Goal: Information Seeking & Learning: Compare options

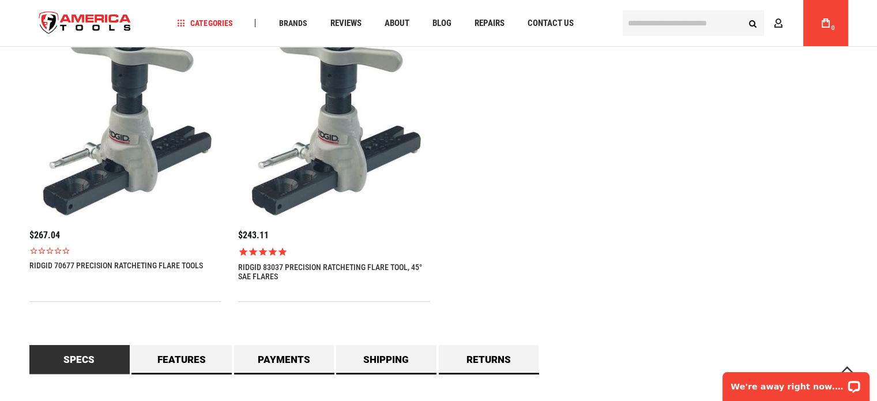
scroll to position [807, 0]
click at [117, 267] on link "RIDGID 70677 PRECISION RATCHETING FLARE TOOLS" at bounding box center [116, 264] width 174 height 9
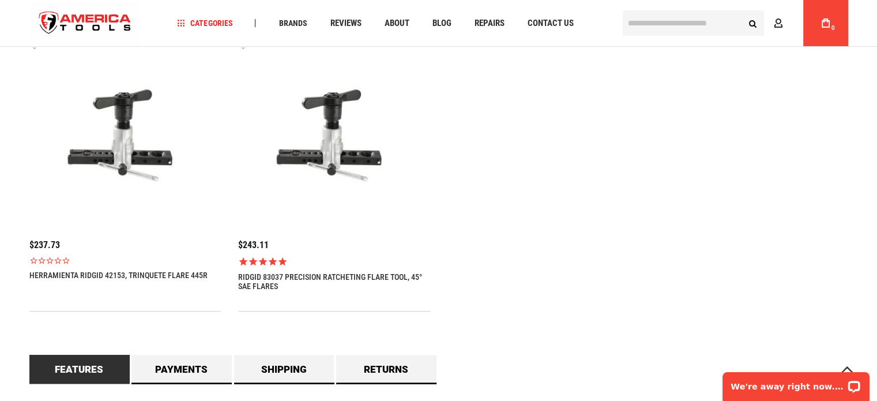
scroll to position [923, 0]
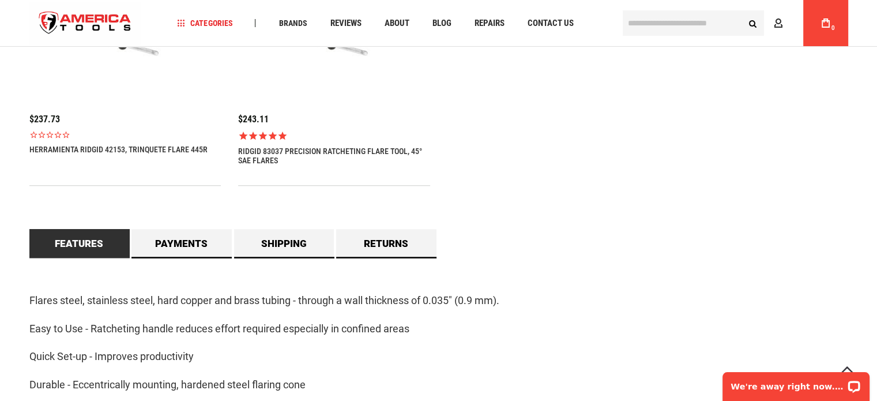
click at [155, 149] on link "Herramienta Ridgid 42153, trinquete Flare 445R" at bounding box center [118, 149] width 178 height 9
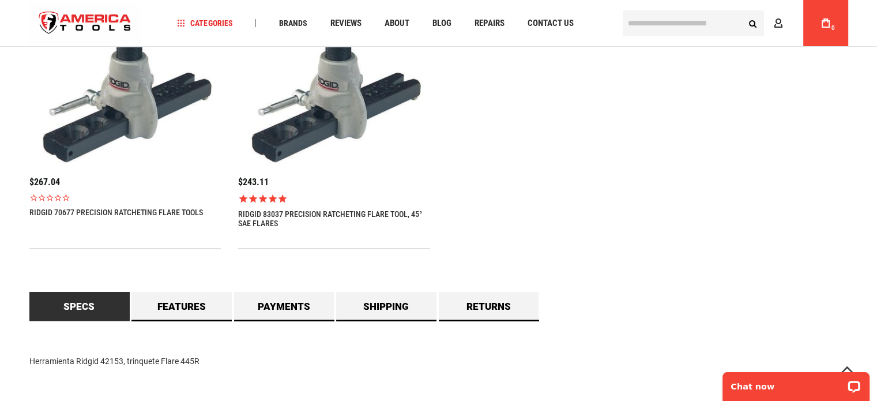
scroll to position [807, 0]
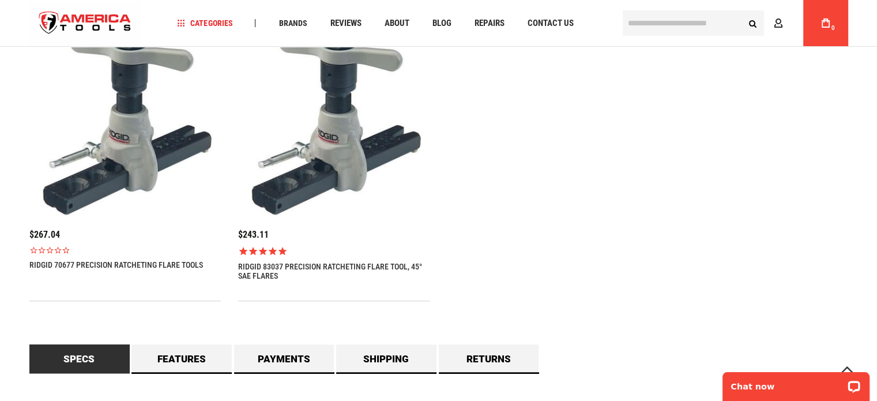
click at [150, 268] on link "RIDGID 70677 PRECISION RATCHETING FLARE TOOLS" at bounding box center [116, 264] width 174 height 9
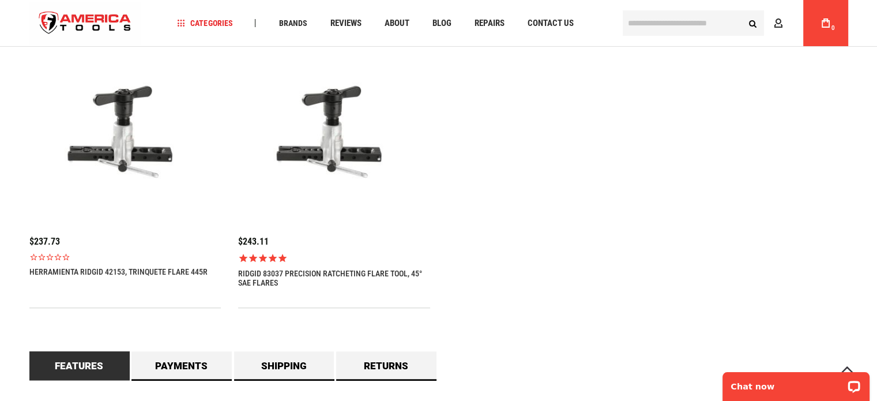
scroll to position [865, 0]
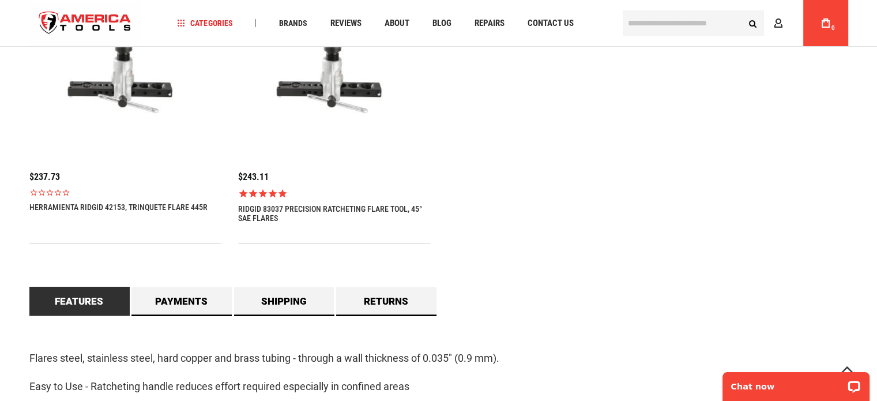
click at [325, 209] on link "RIDGID 83037 PRECISION RATCHETING FLARE TOOL, 45° SAE FLARES" at bounding box center [334, 213] width 192 height 18
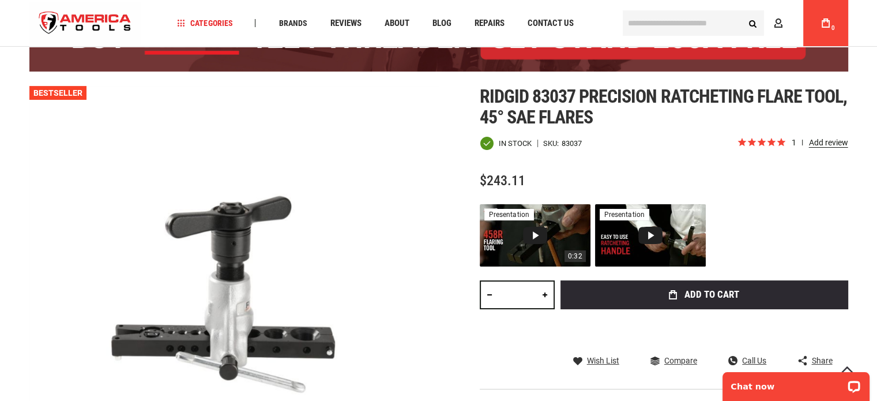
scroll to position [115, 0]
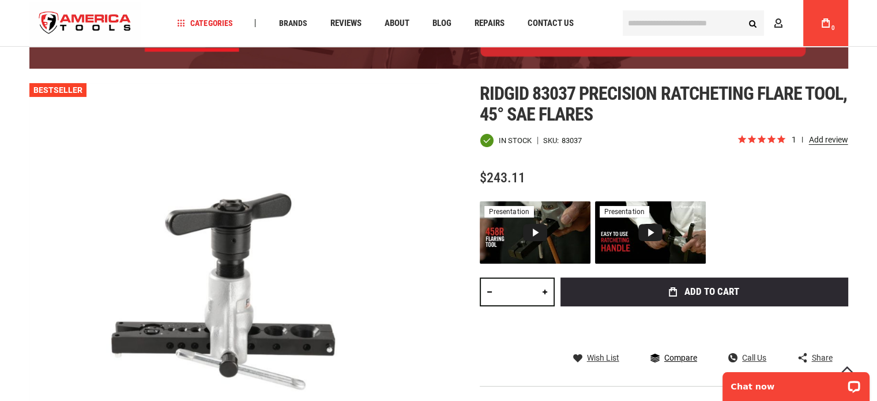
click at [672, 356] on span "Compare" at bounding box center [680, 357] width 33 height 8
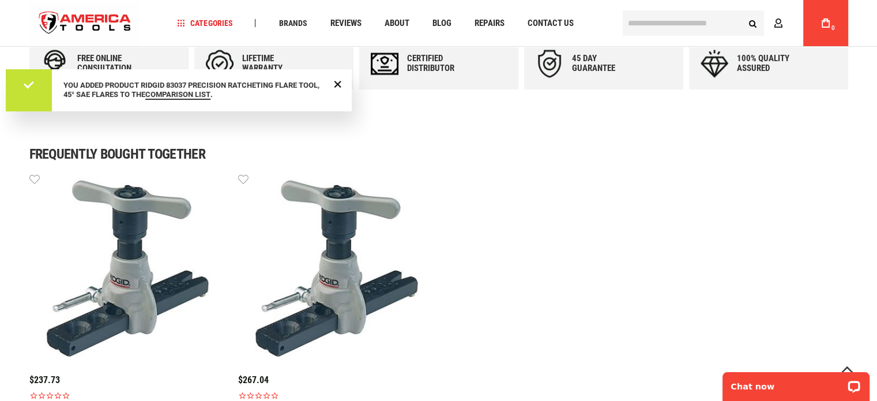
scroll to position [750, 0]
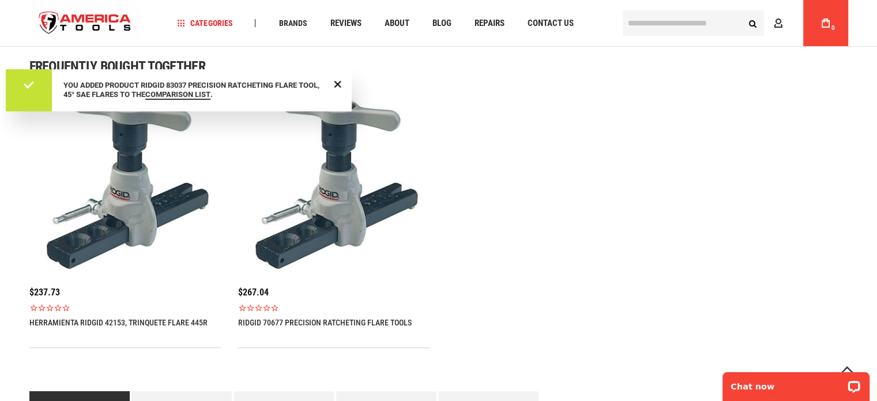
click at [315, 320] on link "RIDGID 70677 PRECISION RATCHETING FLARE TOOLS" at bounding box center [325, 322] width 174 height 9
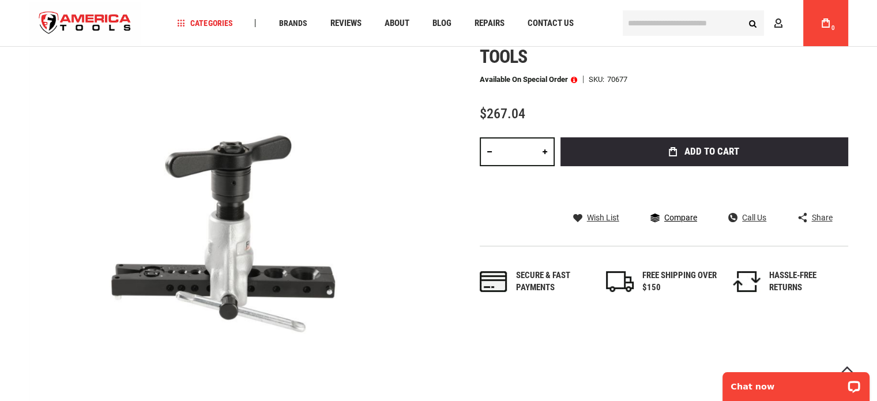
click at [684, 216] on span "Compare" at bounding box center [680, 217] width 33 height 8
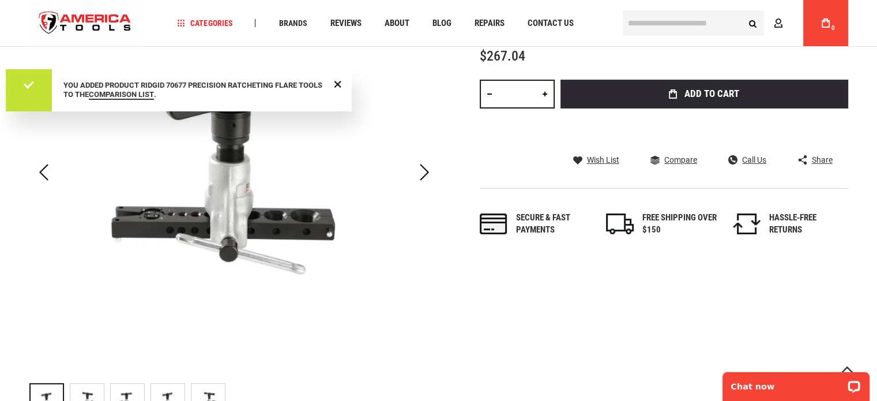
scroll to position [58, 0]
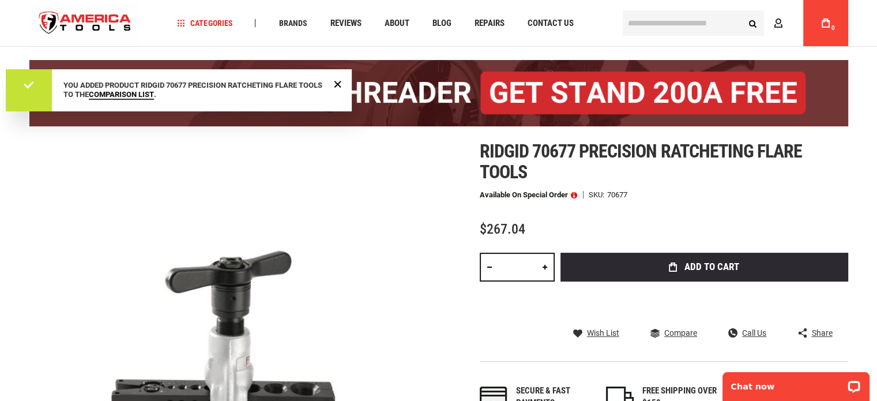
click at [145, 93] on link "Comparison List" at bounding box center [121, 95] width 65 height 10
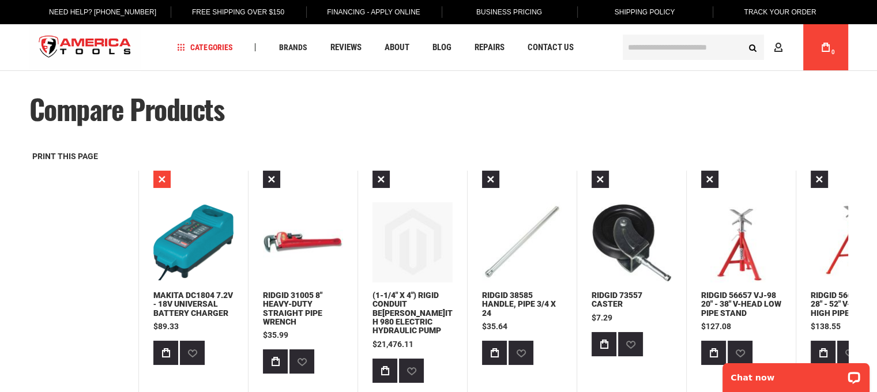
click at [159, 174] on link "Remove Product" at bounding box center [161, 179] width 17 height 17
click at [161, 177] on link "Remove Product" at bounding box center [161, 179] width 17 height 17
click at [384, 178] on link "Remove Product" at bounding box center [380, 179] width 17 height 17
click at [155, 180] on link "Remove Product" at bounding box center [161, 179] width 17 height 17
click at [162, 177] on link "Remove Product" at bounding box center [161, 179] width 17 height 17
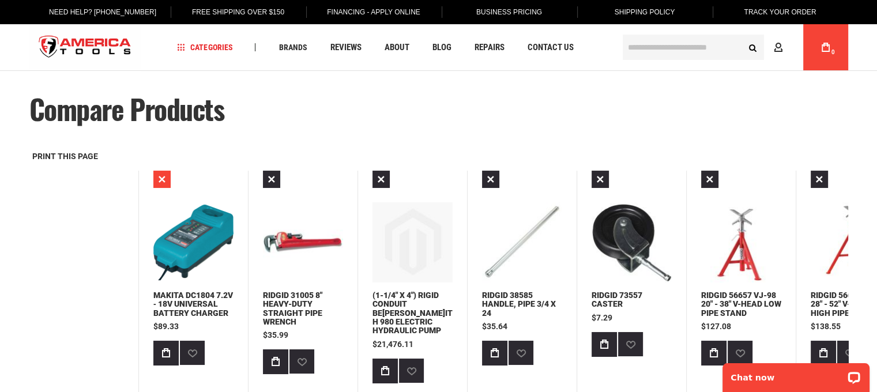
click at [161, 179] on link "Remove Product" at bounding box center [161, 179] width 17 height 17
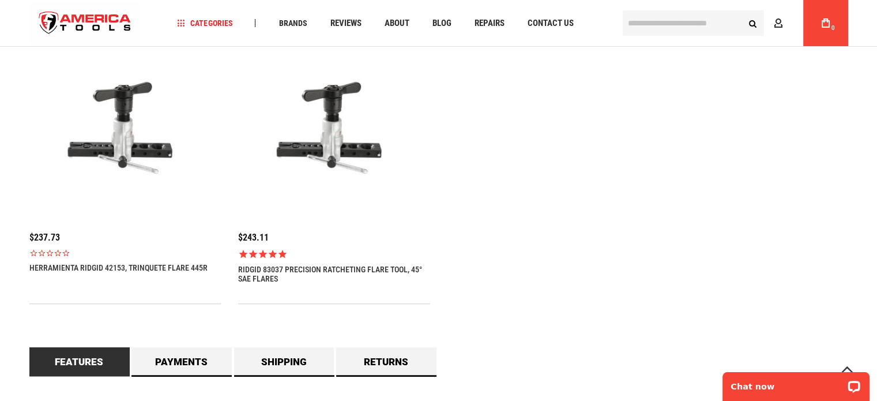
scroll to position [807, 0]
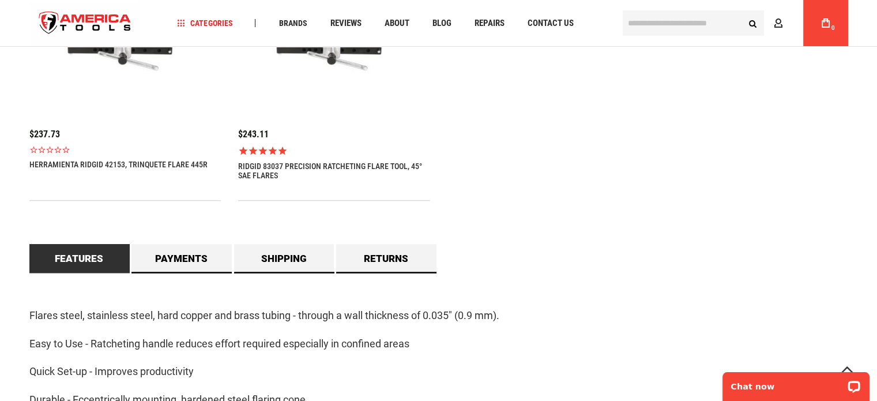
scroll to position [1038, 0]
